Goal: Transaction & Acquisition: Download file/media

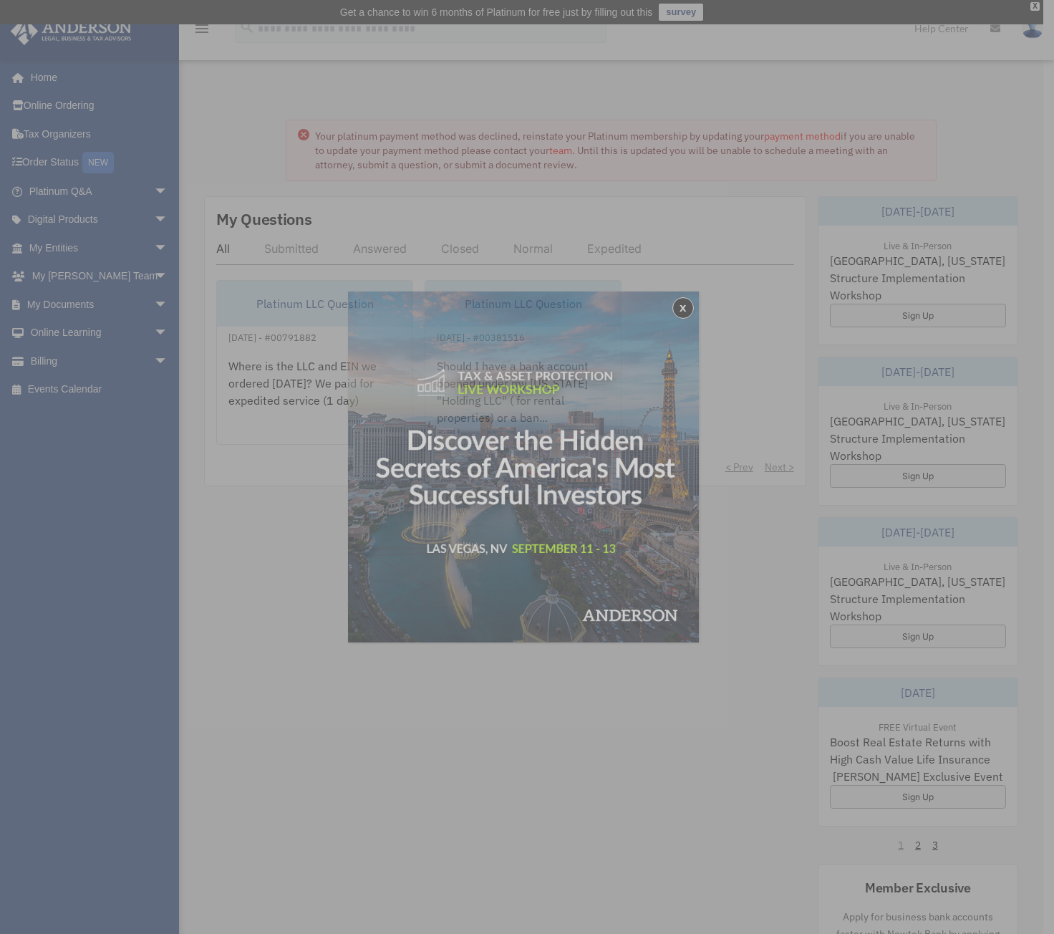
click at [107, 299] on div "x" at bounding box center [527, 467] width 1054 height 934
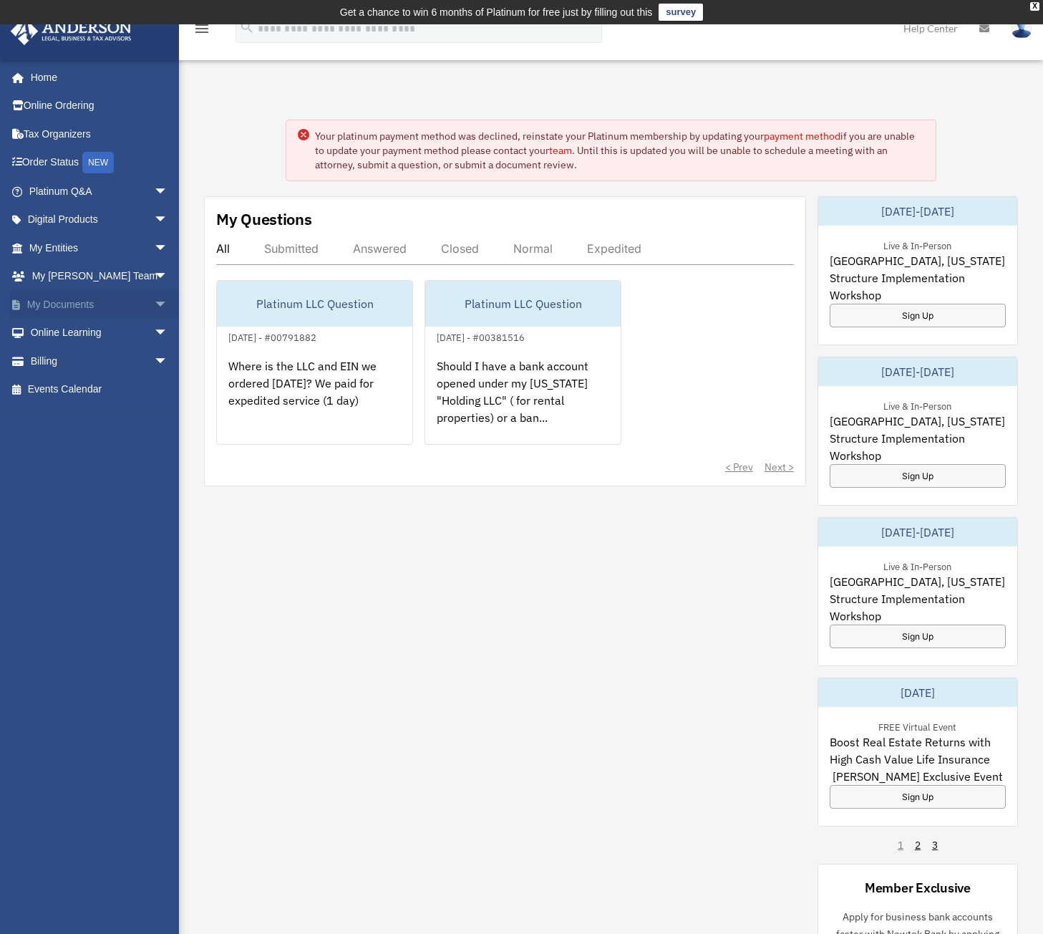
click at [113, 298] on link "My Documents arrow_drop_down" at bounding box center [100, 304] width 180 height 29
click at [154, 299] on span "arrow_drop_down" at bounding box center [168, 304] width 29 height 29
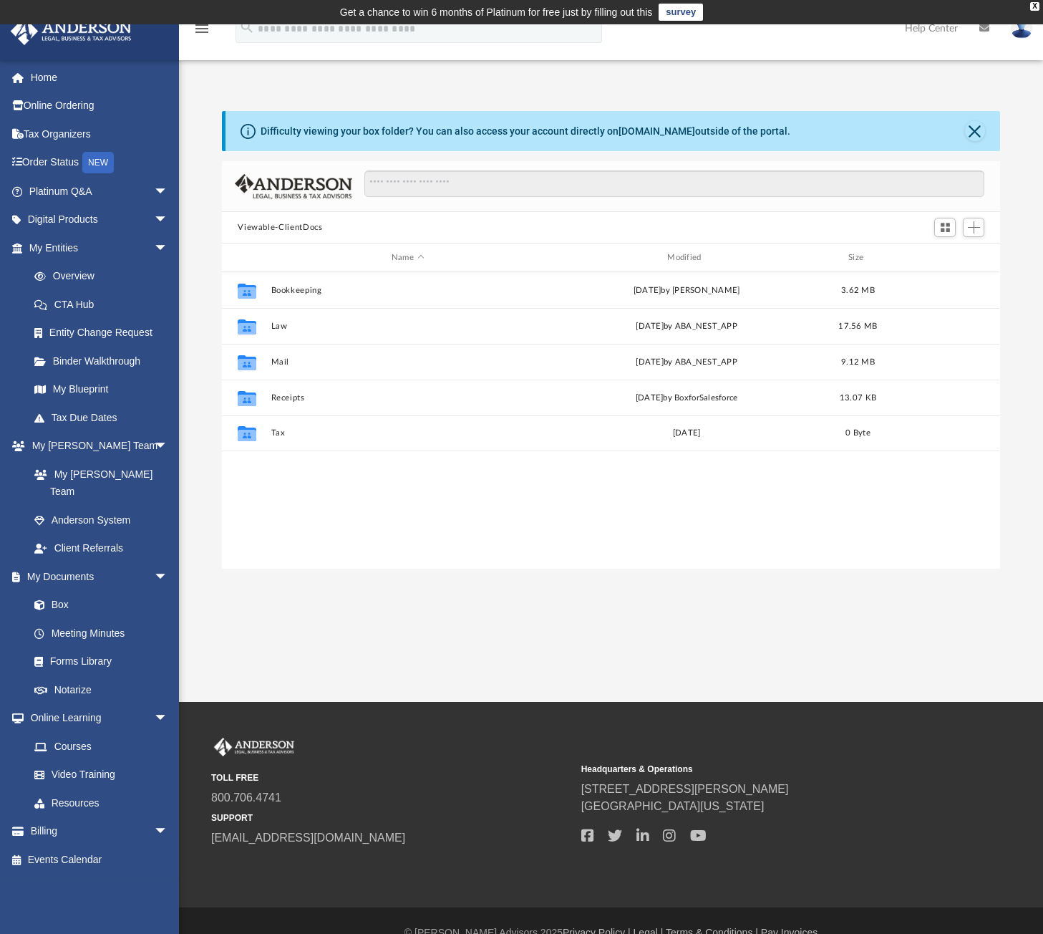
scroll to position [315, 767]
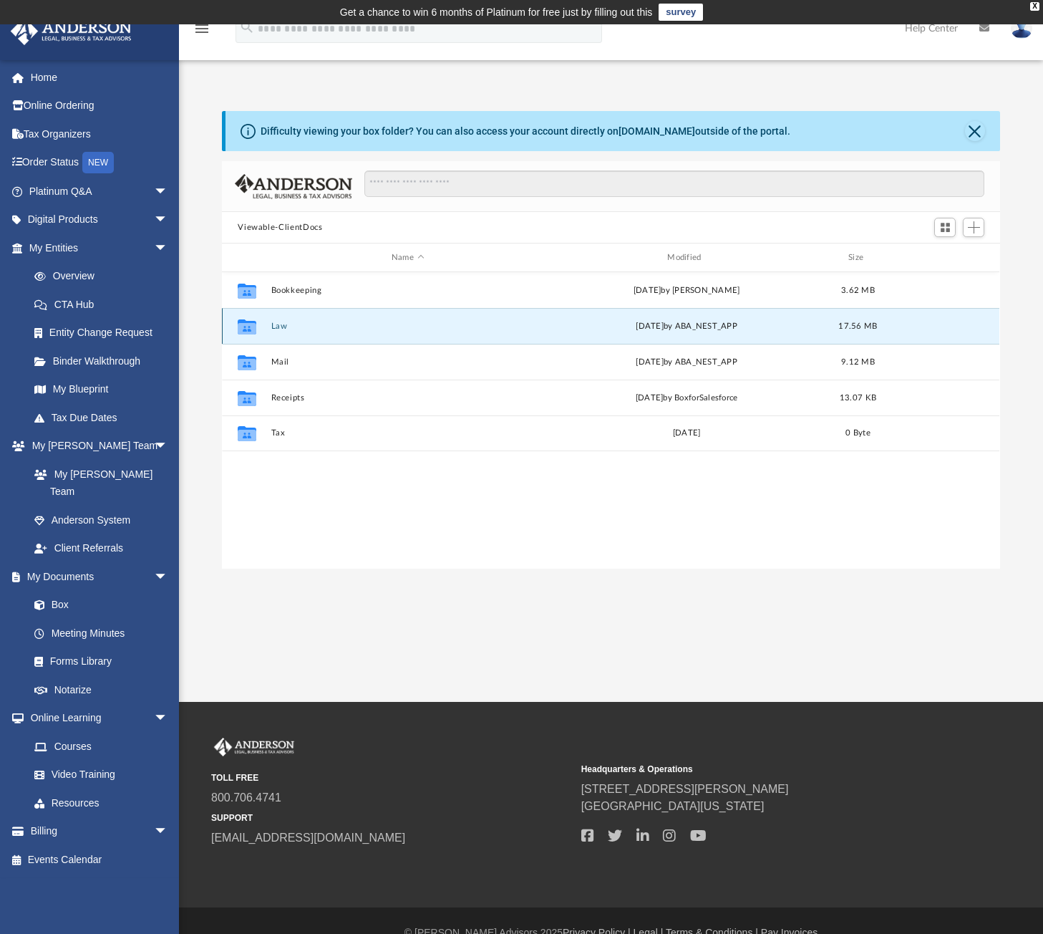
click at [274, 326] on button "Law" at bounding box center [407, 325] width 273 height 9
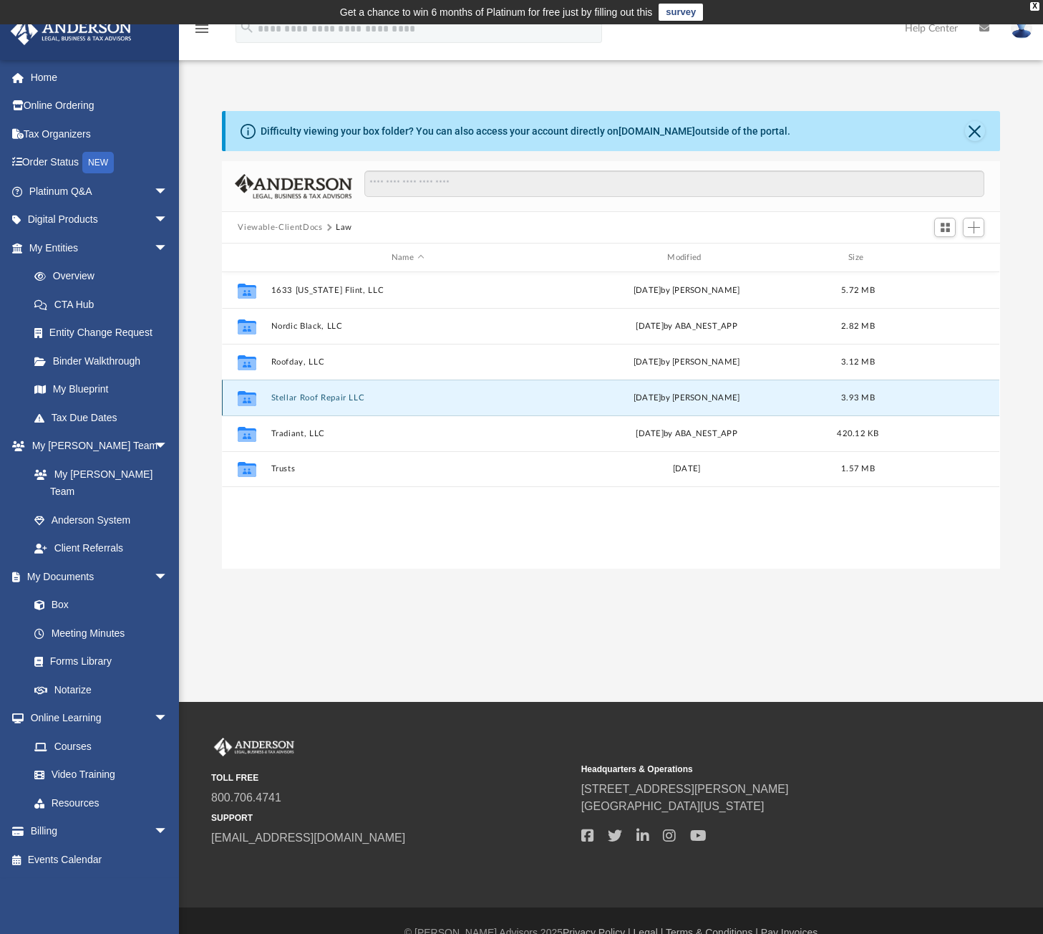
click at [331, 394] on button "Stellar Roof Repair LLC" at bounding box center [407, 397] width 273 height 9
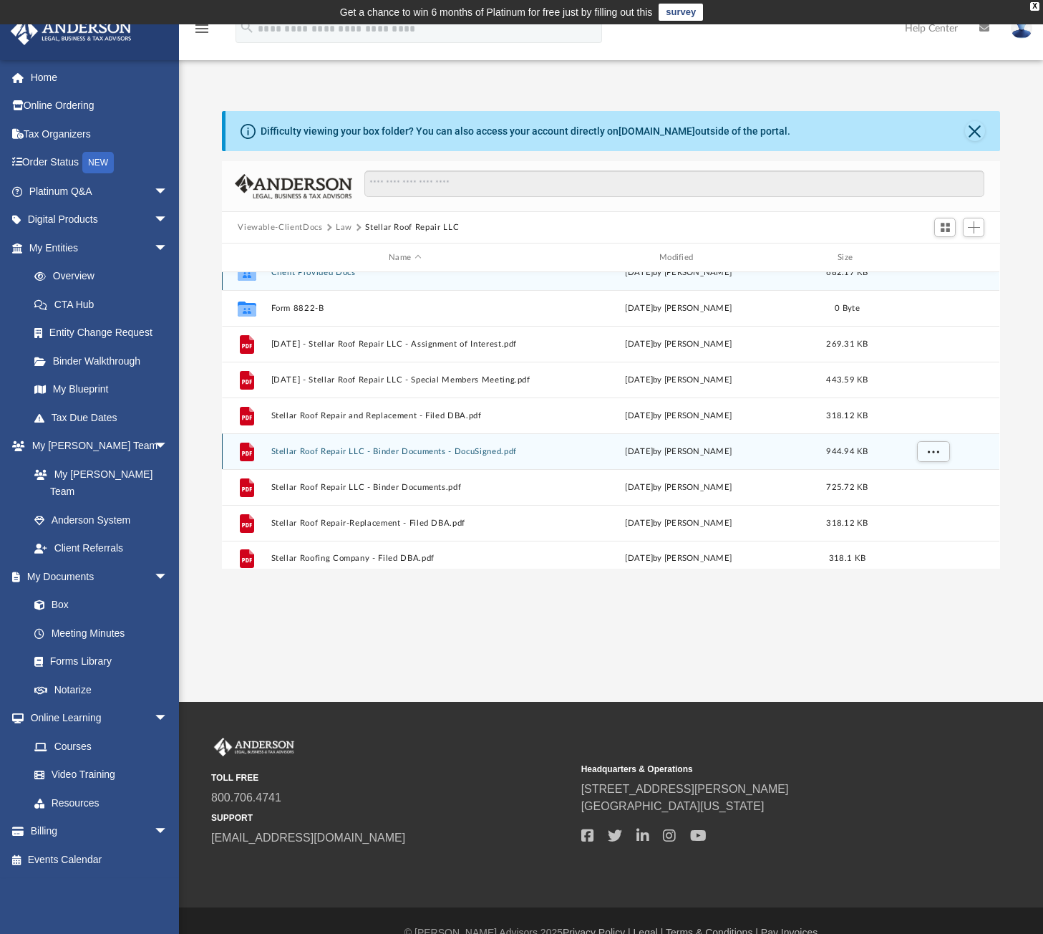
scroll to position [26, 0]
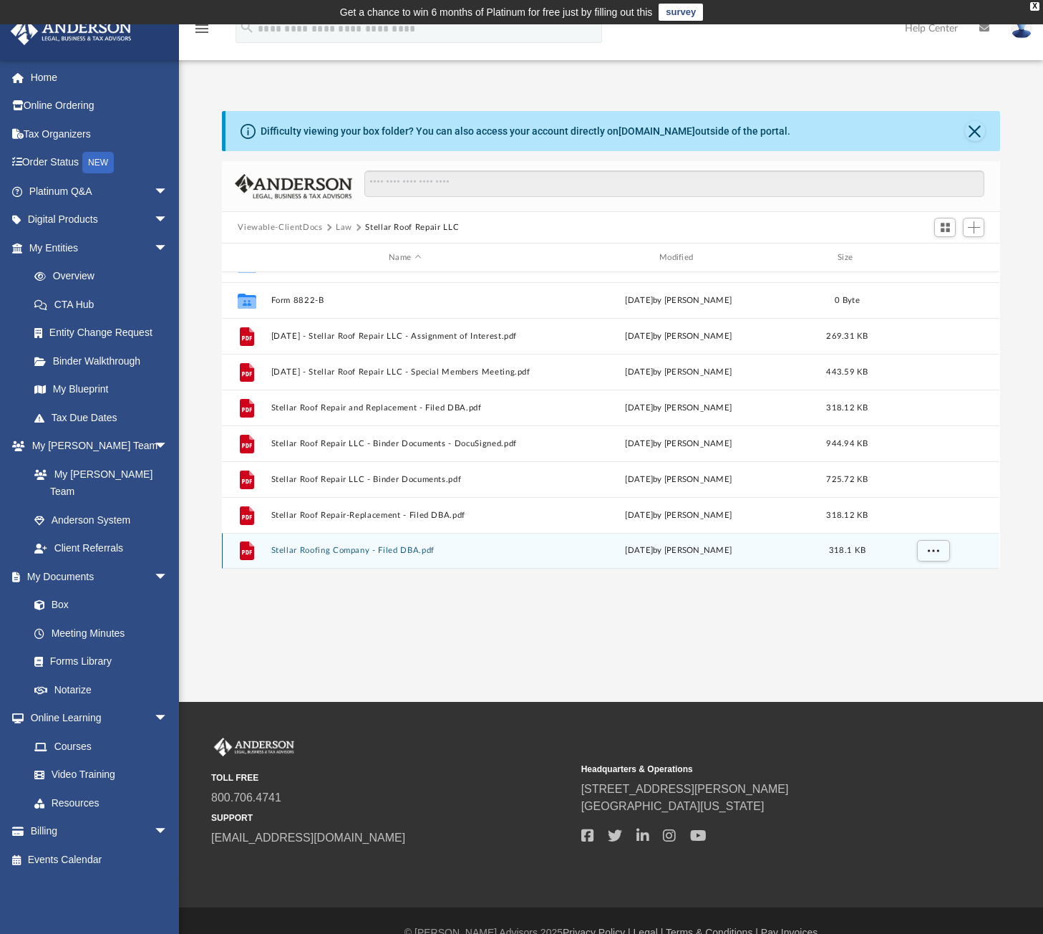
click at [425, 549] on button "Stellar Roofing Company - Filed DBA.pdf" at bounding box center [405, 550] width 268 height 9
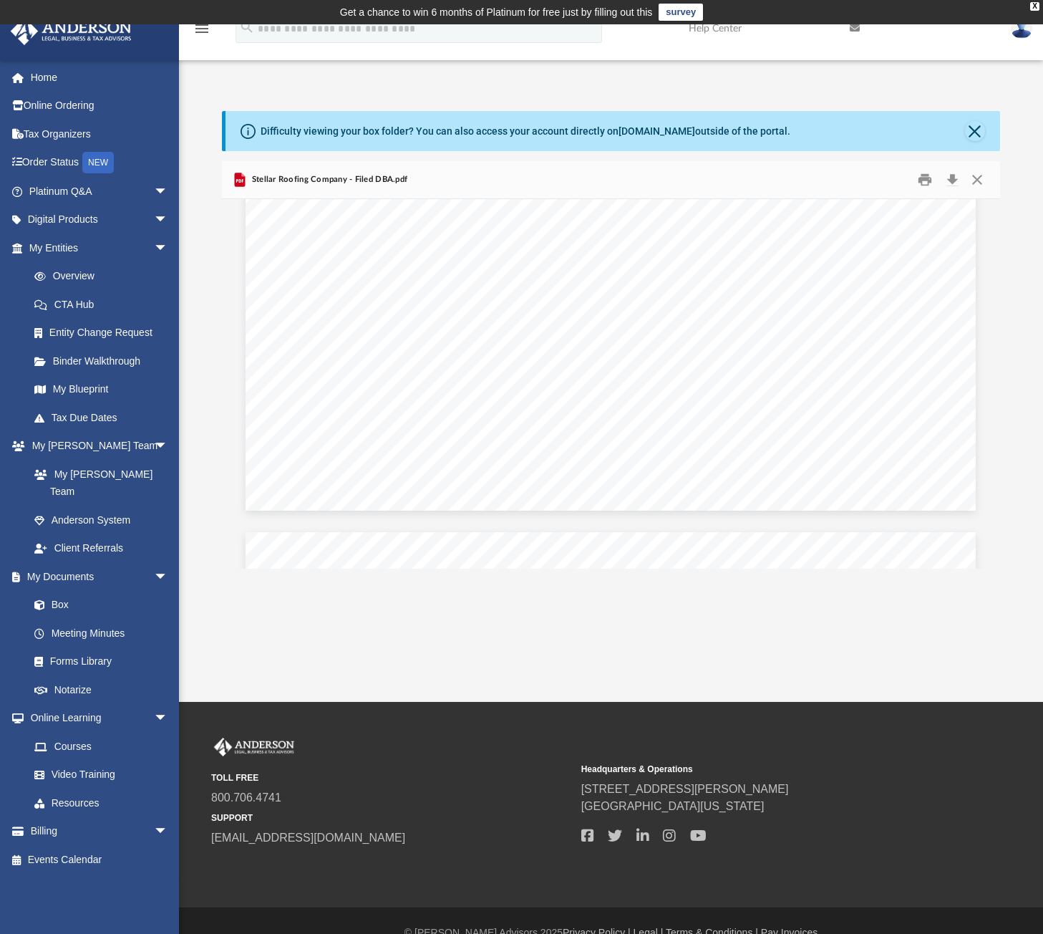
scroll to position [0, 0]
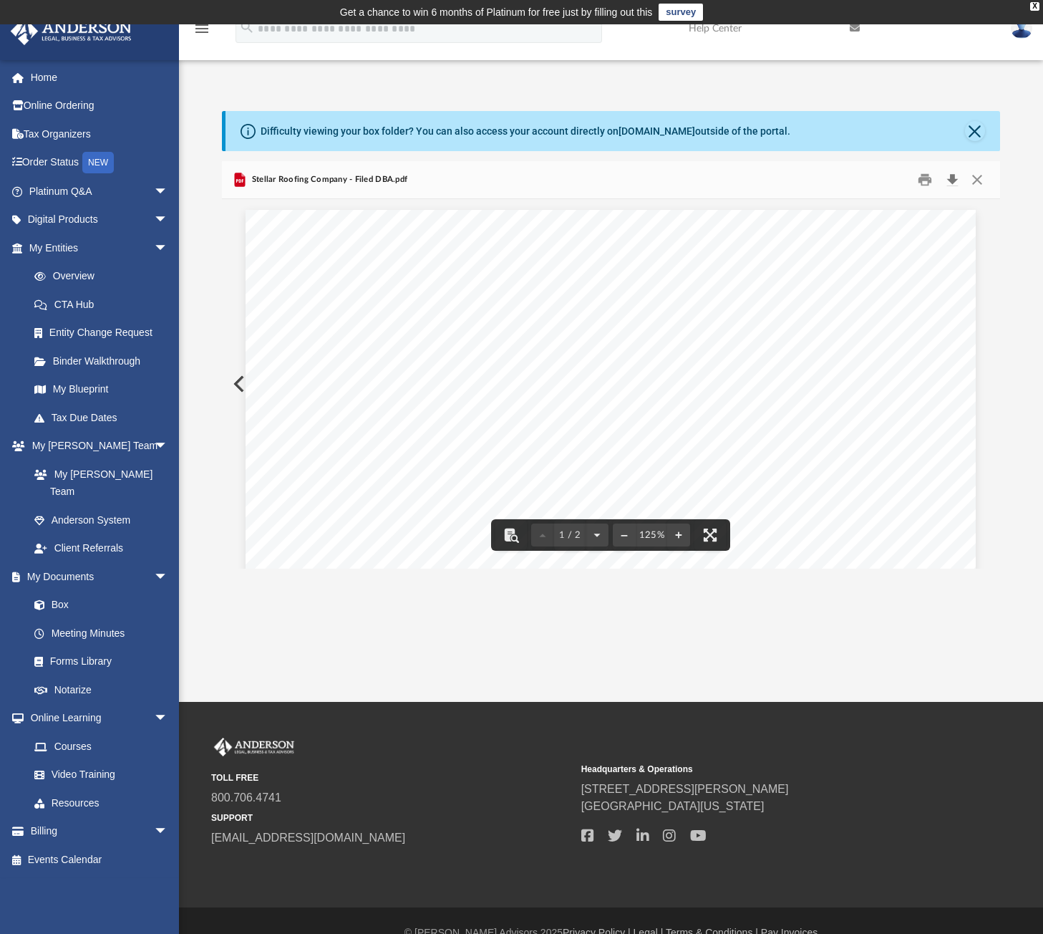
click at [959, 178] on button "Download" at bounding box center [952, 180] width 26 height 22
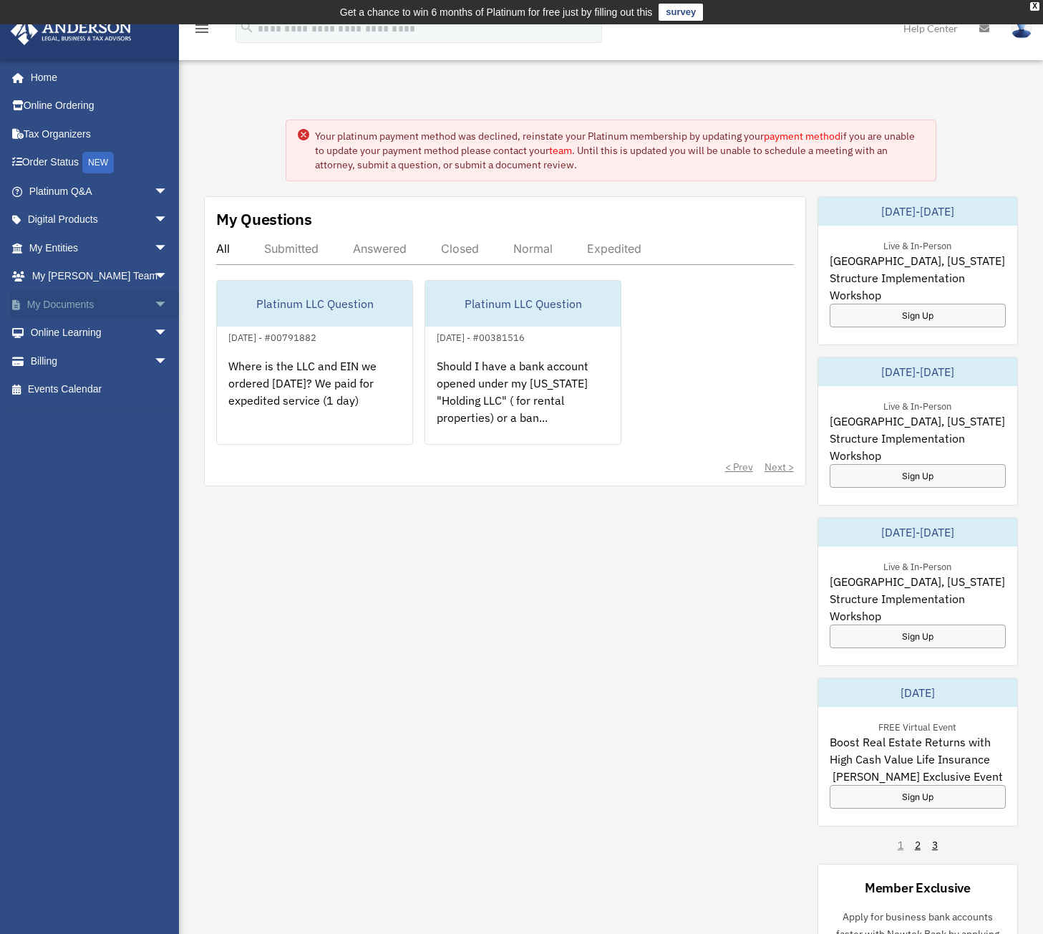
click at [80, 304] on link "My Documents arrow_drop_down" at bounding box center [100, 304] width 180 height 29
click at [154, 300] on span "arrow_drop_down" at bounding box center [168, 304] width 29 height 29
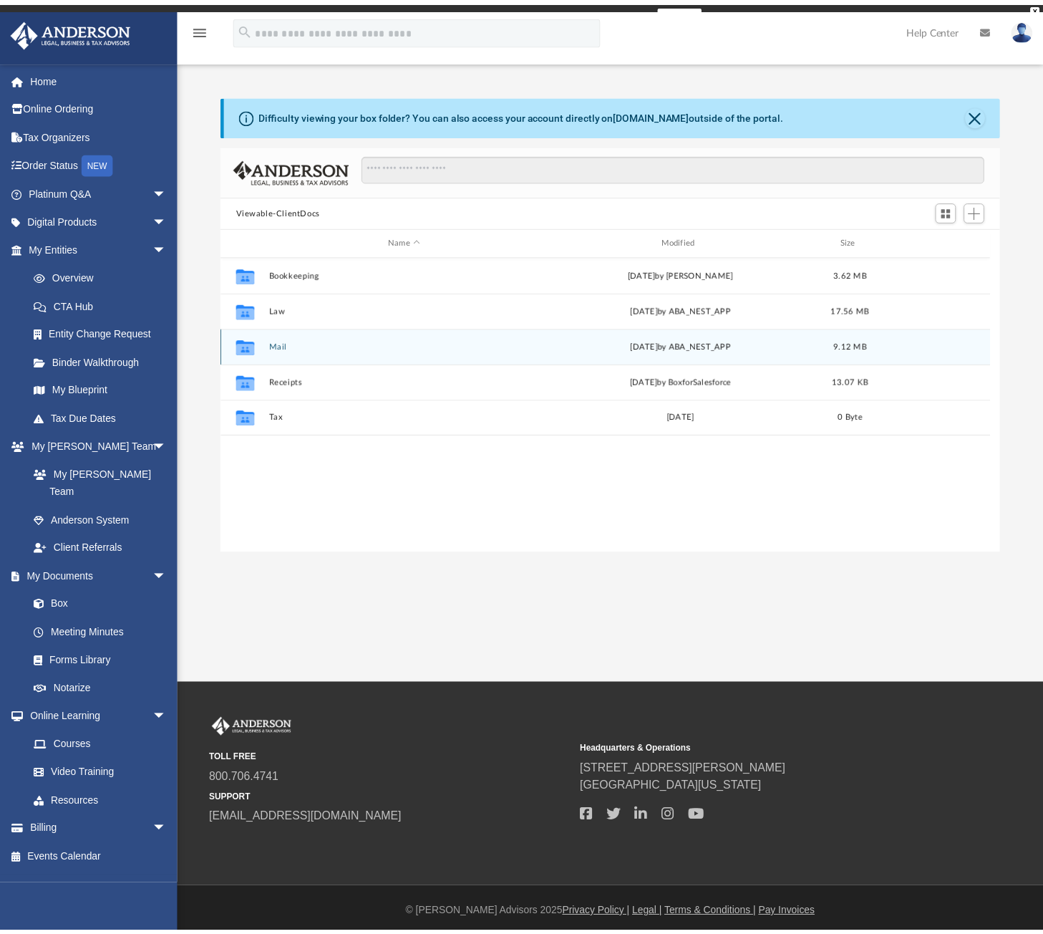
scroll to position [315, 767]
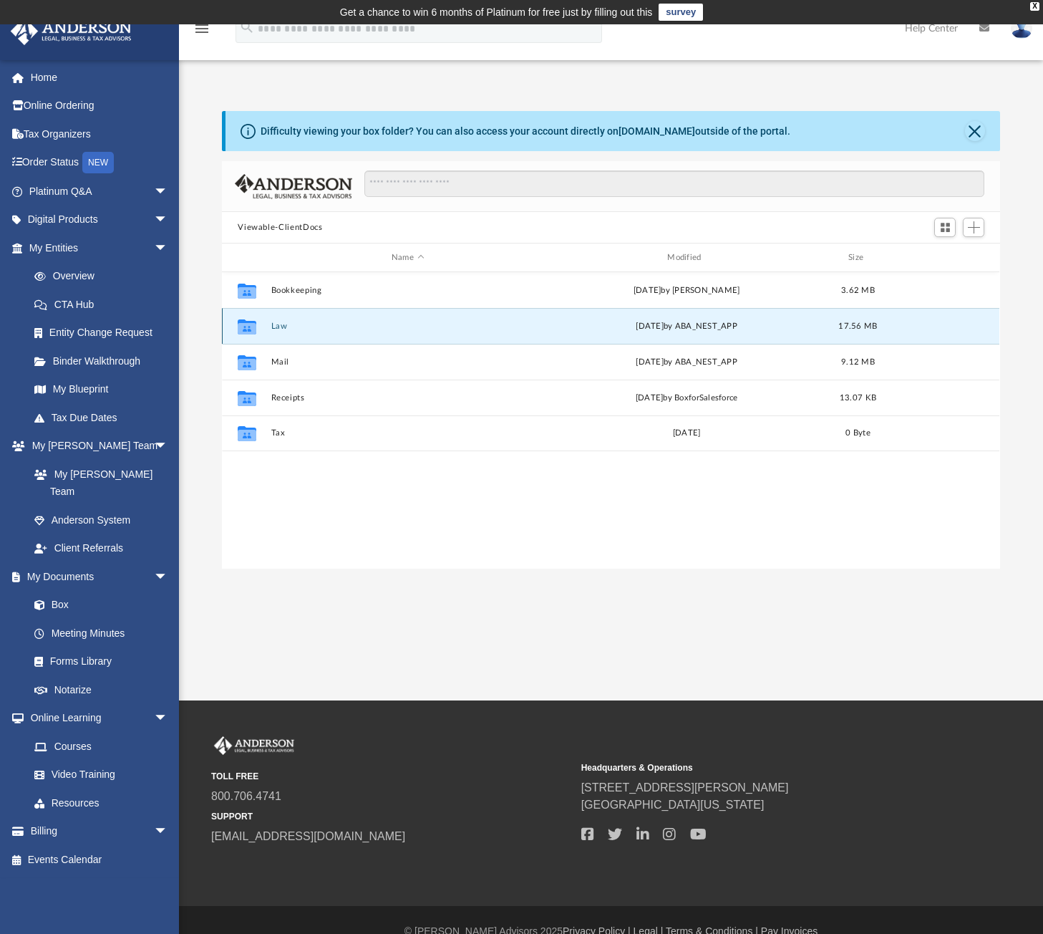
click at [278, 328] on button "Law" at bounding box center [407, 325] width 273 height 9
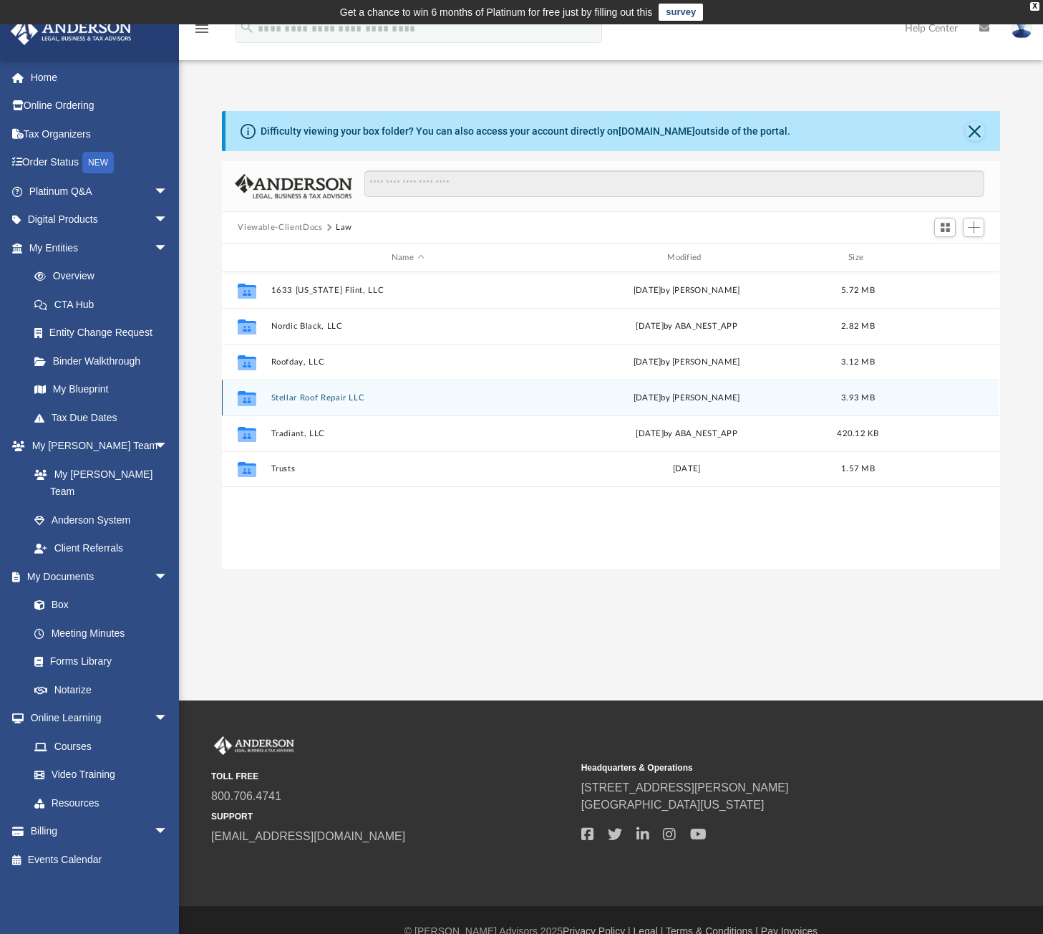
click at [487, 405] on div "Collaborated Folder Stellar Roof Repair LLC [DATE] by [PERSON_NAME] 3.93 MB" at bounding box center [610, 397] width 777 height 36
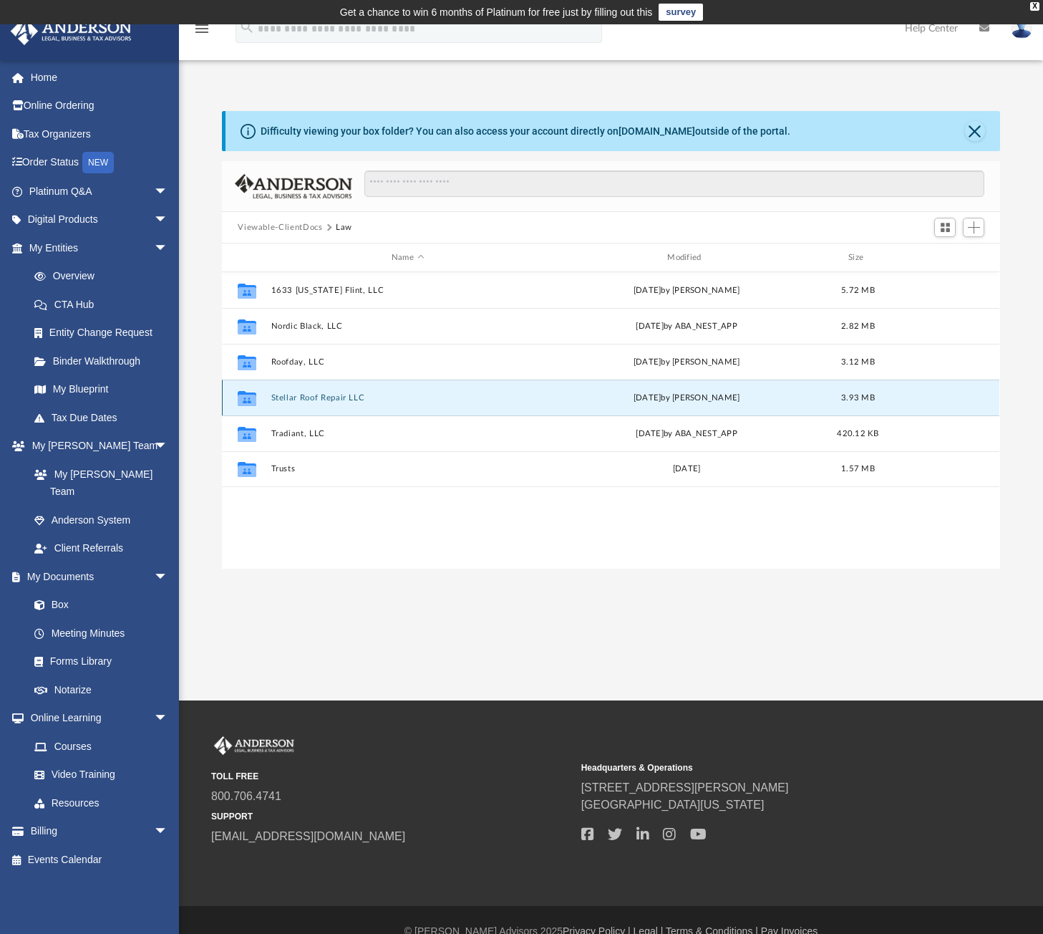
click at [343, 396] on button "Stellar Roof Repair LLC" at bounding box center [407, 397] width 273 height 9
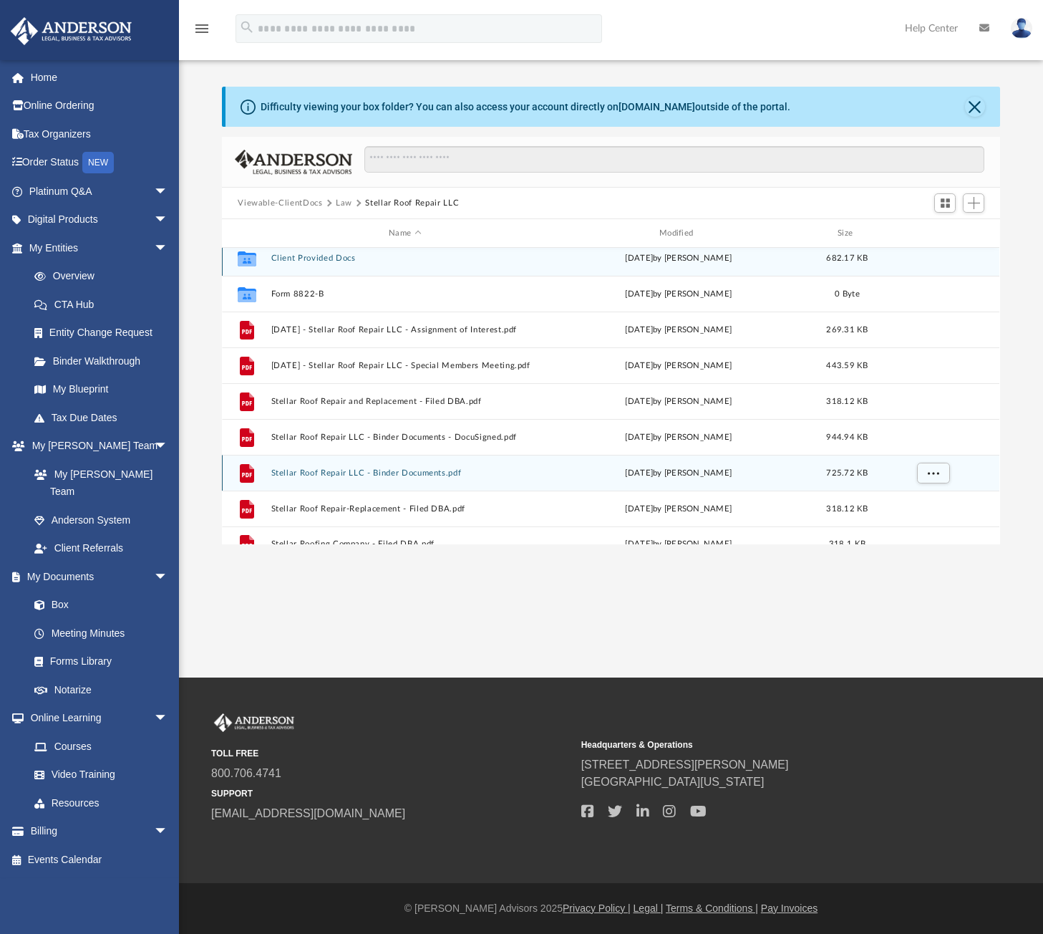
scroll to position [0, 0]
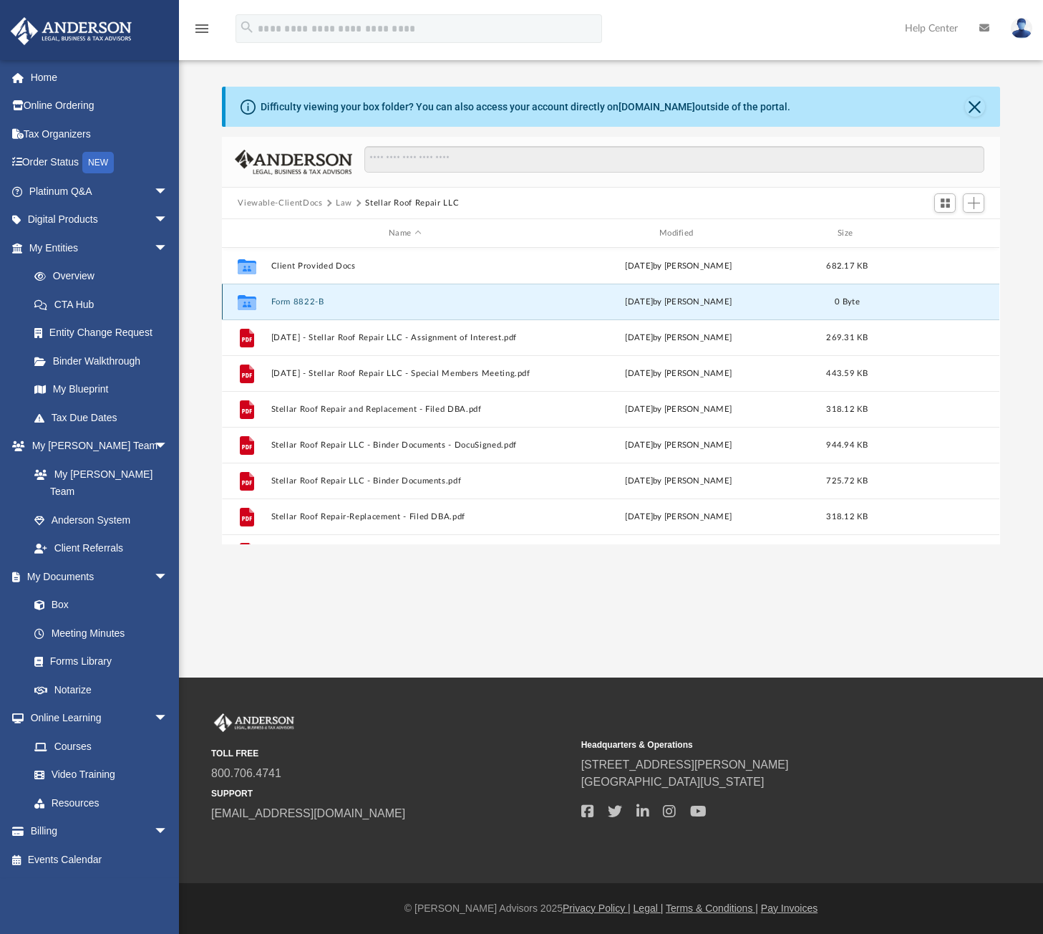
click at [298, 299] on button "Form 8822-B" at bounding box center [405, 301] width 268 height 9
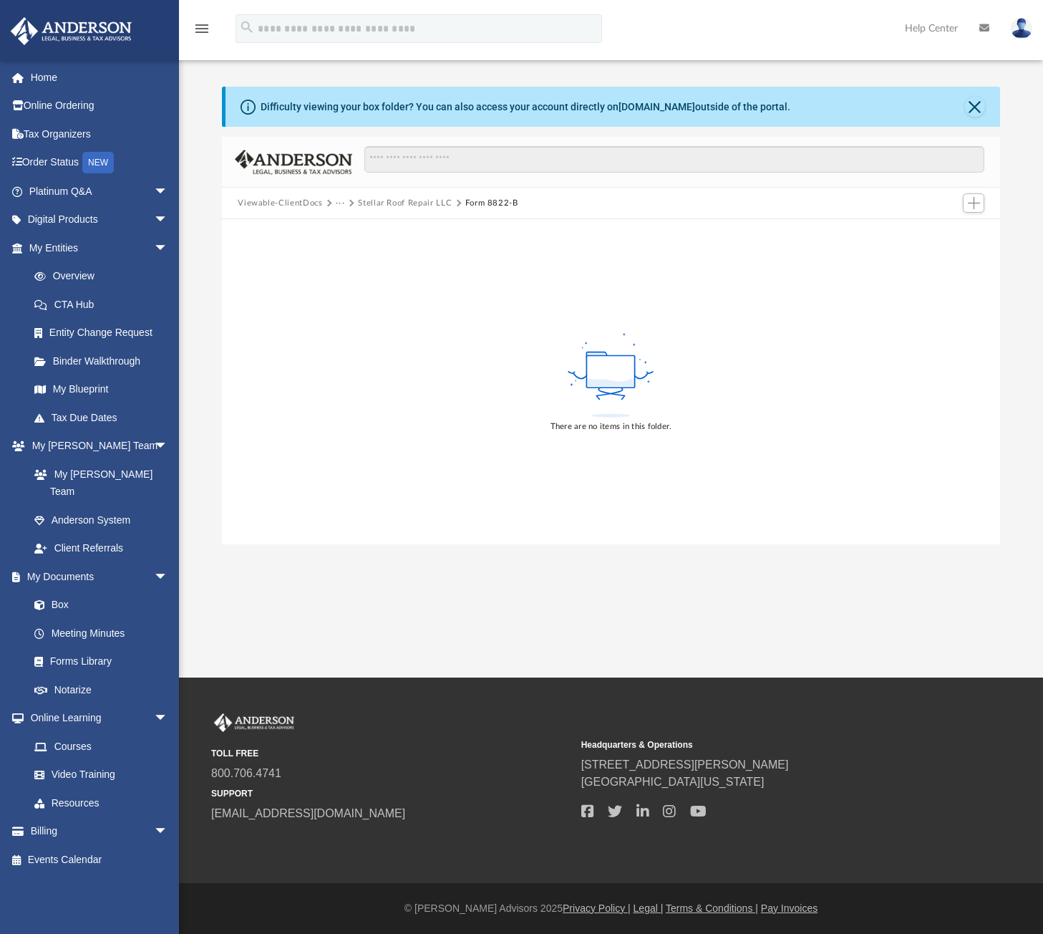
click at [370, 200] on button "Stellar Roof Repair LLC" at bounding box center [405, 203] width 94 height 13
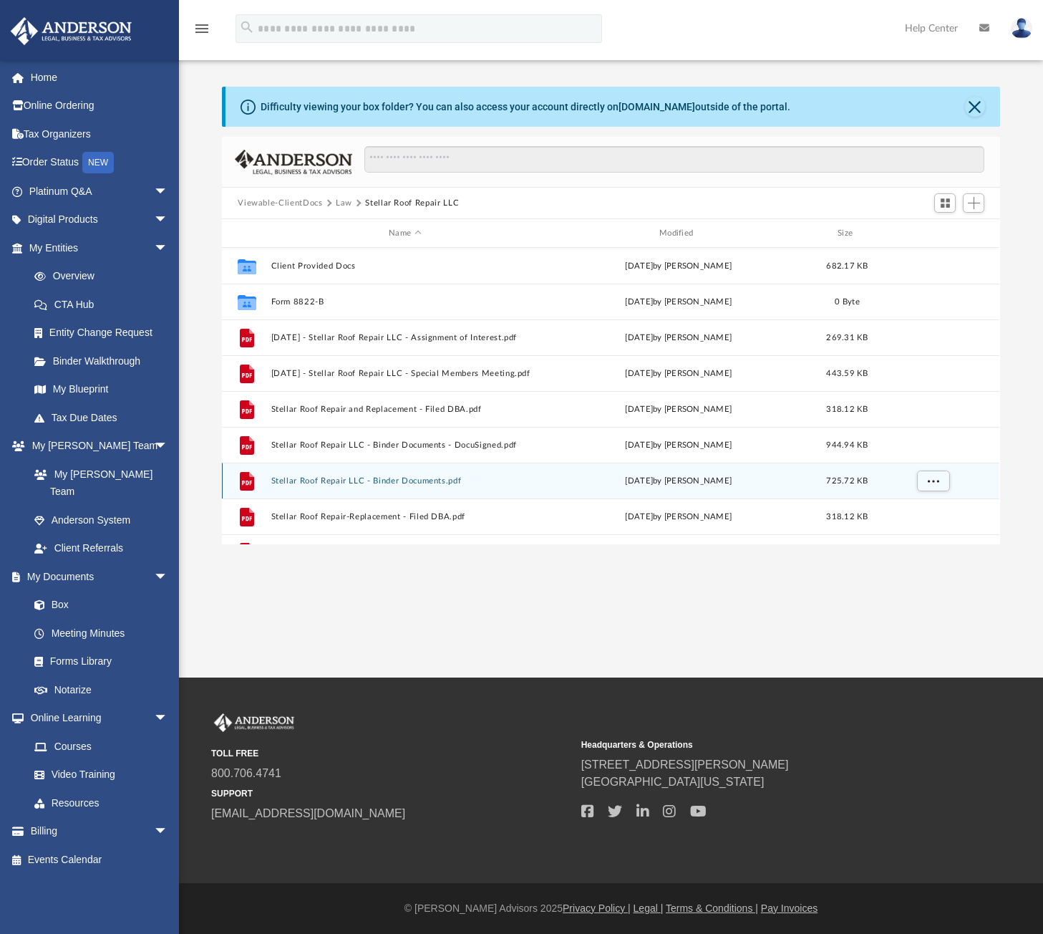
scroll to position [26, 0]
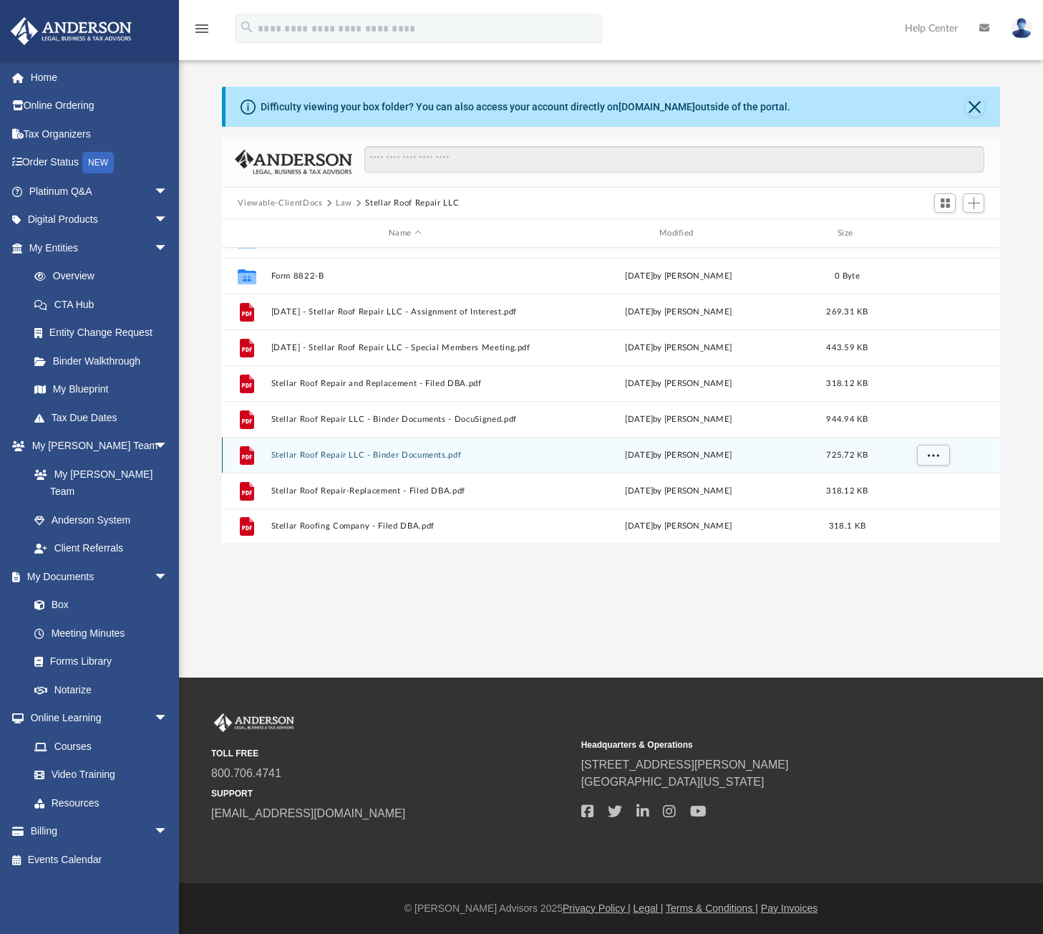
click at [417, 456] on button "Stellar Roof Repair LLC - Binder Documents.pdf" at bounding box center [405, 454] width 268 height 9
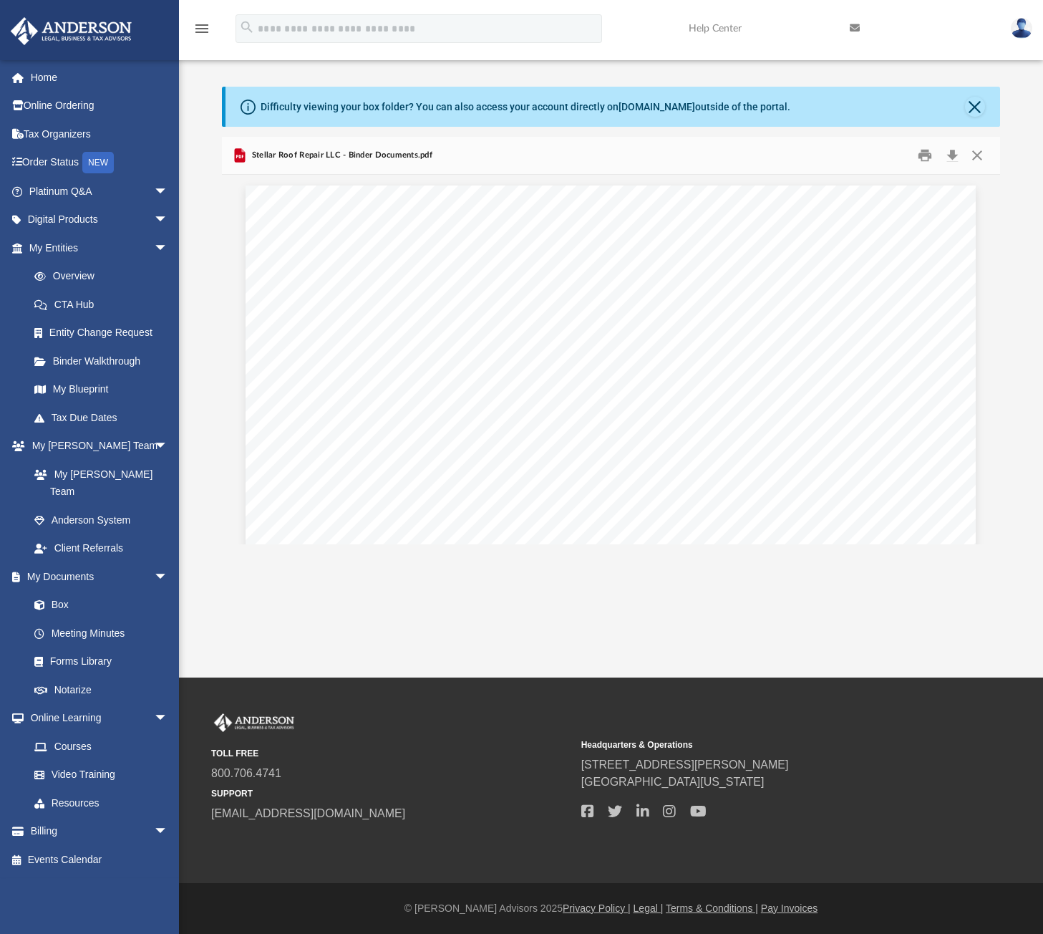
scroll to position [6372, 0]
